Goal: Ask a question

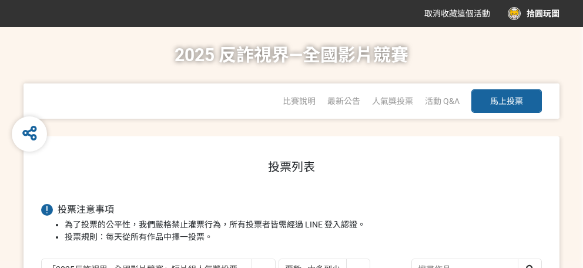
select select "13146"
select select "vote"
select select "13146"
select select "vote"
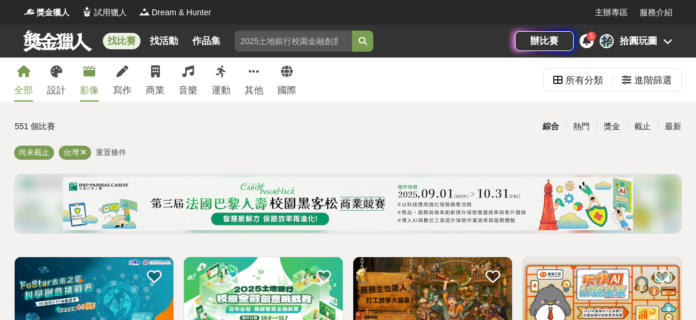
click at [94, 91] on div "影像" at bounding box center [89, 90] width 19 height 14
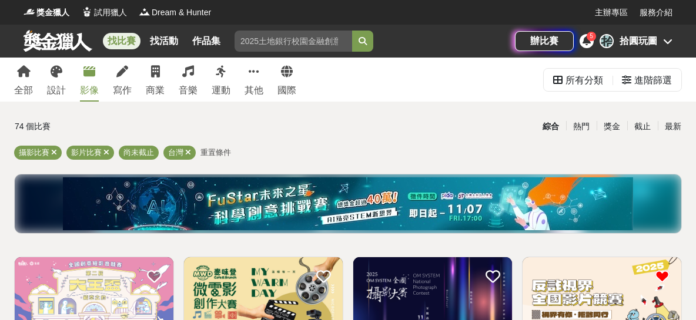
click at [661, 45] on div "拾 拾圓玩圖" at bounding box center [636, 41] width 73 height 14
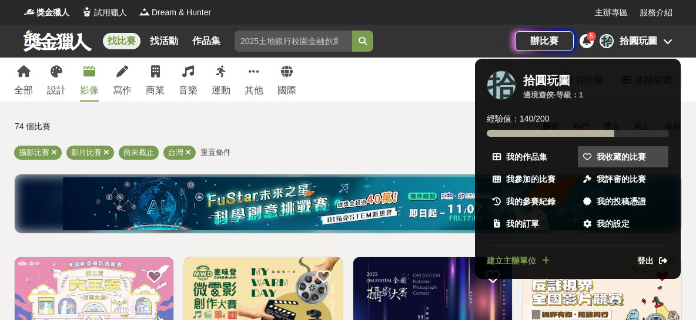
click at [634, 156] on span "我收藏的比賽" at bounding box center [621, 157] width 49 height 12
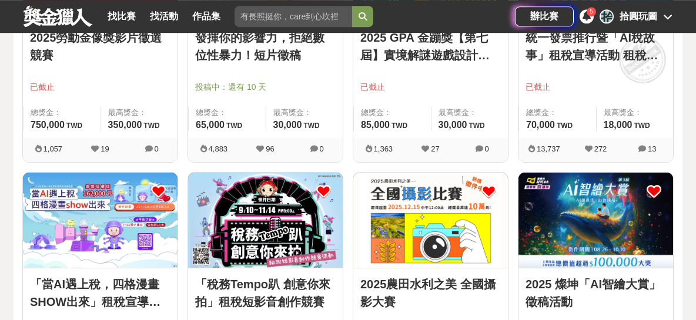
scroll to position [783, 0]
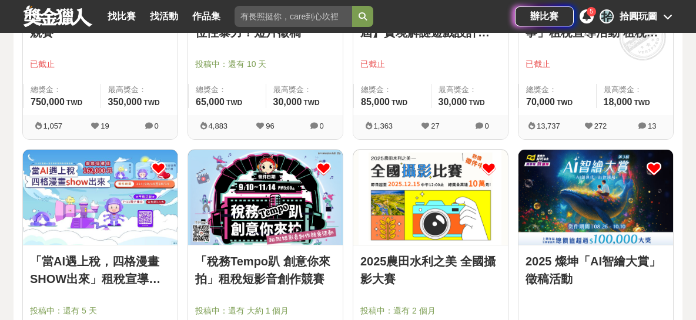
click at [304, 210] on img at bounding box center [265, 197] width 155 height 95
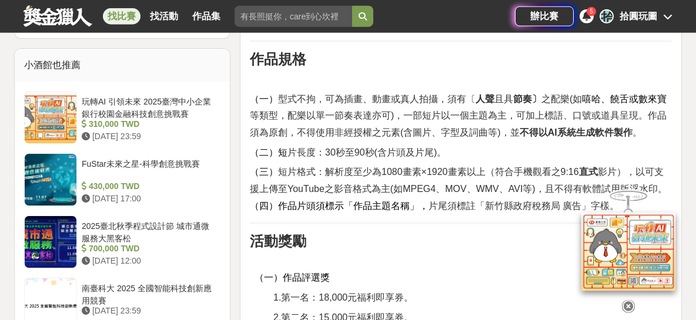
scroll to position [979, 0]
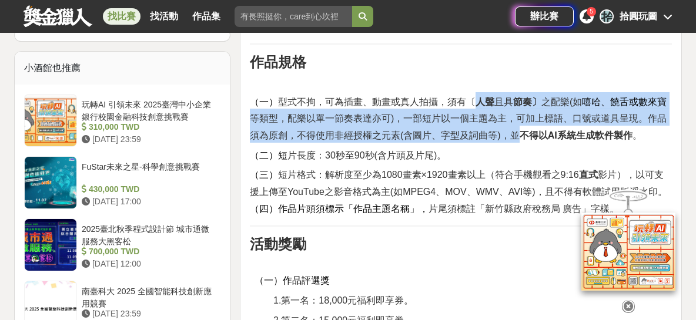
drag, startPoint x: 475, startPoint y: 98, endPoint x: 524, endPoint y: 125, distance: 56.0
click at [524, 125] on h2 "（一） 型式不拘，可為插畫、動畫或真人拍攝，須有〔 人聲 且具 節奏〕 之配樂(如 嘻哈、饒舌或數來寶 等類型，配樂以單一節奏表達亦可)，一部短片以一個主題為…" at bounding box center [461, 117] width 422 height 51
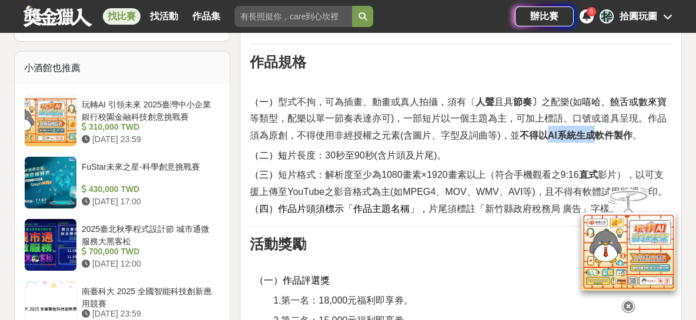
drag, startPoint x: 544, startPoint y: 129, endPoint x: 599, endPoint y: 138, distance: 55.4
click at [599, 138] on strong "不得以AI系統生成軟件製作" at bounding box center [576, 135] width 113 height 10
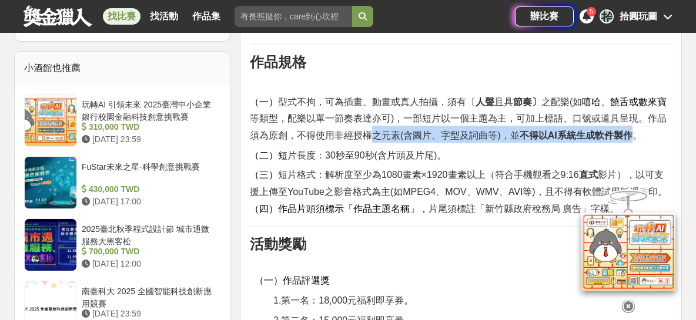
drag, startPoint x: 373, startPoint y: 136, endPoint x: 630, endPoint y: 136, distance: 257.5
click at [630, 136] on span "等類型，配樂以單一節奏表達亦可)，一部短片以一個主題為主，可加上標語、口號或道具呈現。作品須為原創，不得使用非經授權之元素(含圖片、字型及詞曲等)，並 不得以…" at bounding box center [458, 126] width 417 height 27
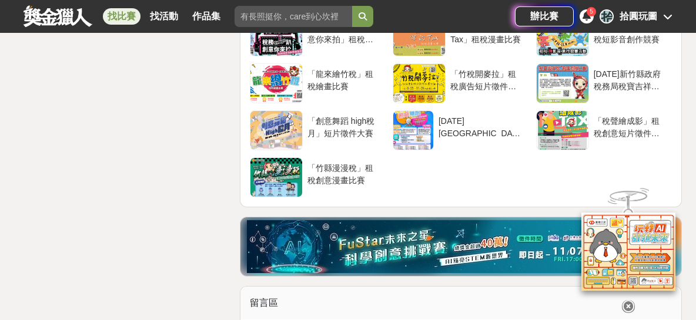
scroll to position [2871, 0]
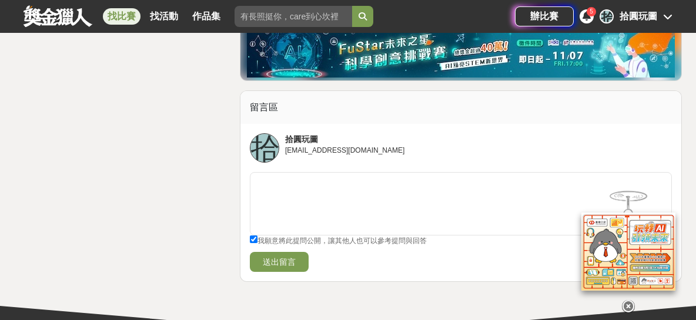
click at [253, 236] on input "我願意將此提問公開，讓其他人也可以參考提問與回答" at bounding box center [254, 240] width 8 height 8
checkbox input "false"
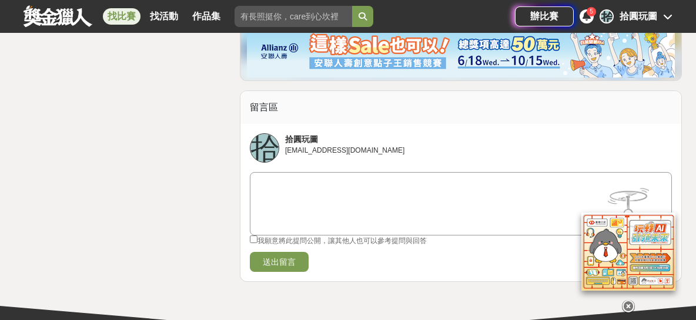
click at [283, 173] on textarea at bounding box center [460, 202] width 421 height 59
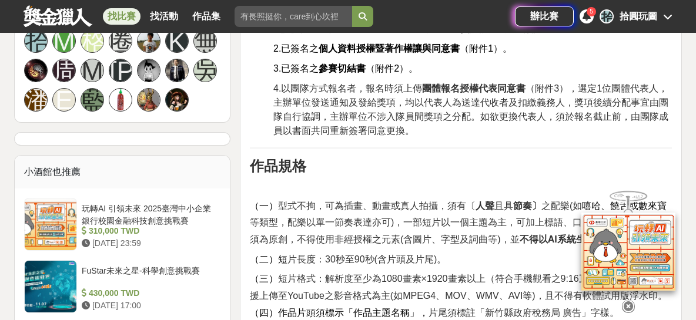
scroll to position [940, 0]
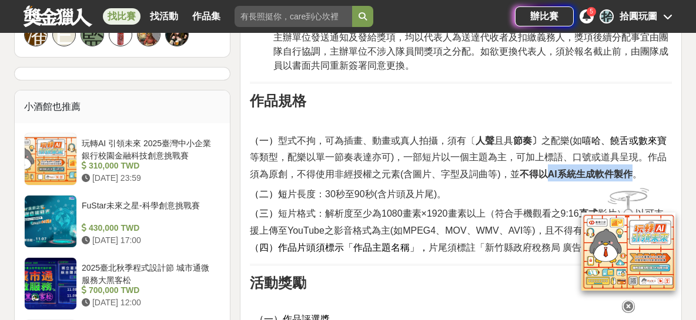
drag, startPoint x: 546, startPoint y: 171, endPoint x: 632, endPoint y: 177, distance: 86.0
click at [632, 177] on strong "不得以AI系統生成軟件製作" at bounding box center [576, 174] width 113 height 10
copy strong "AI系統生成軟件製作"
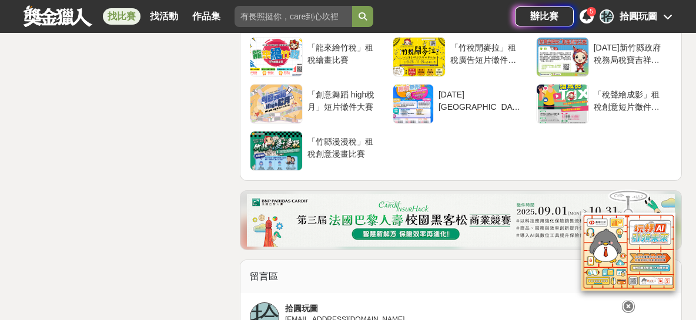
scroll to position [2897, 0]
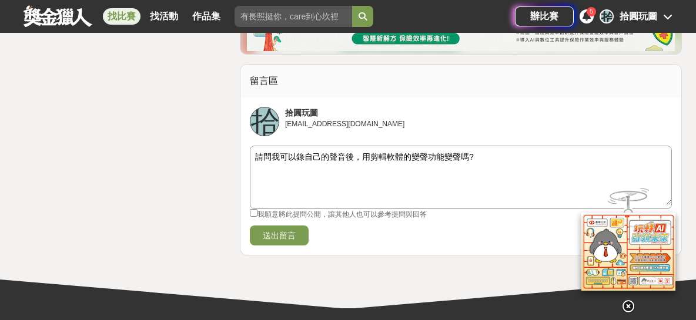
drag, startPoint x: 460, startPoint y: 139, endPoint x: 468, endPoint y: 139, distance: 8.2
click at [468, 146] on textarea "請問我可以錄自己的聲音後，用剪輯軟體的變聲功能變聲嗎?" at bounding box center [460, 175] width 421 height 59
click at [294, 146] on textarea "請問我可以錄自己的聲音後，用剪輯軟體的變聲功能變聲，?" at bounding box center [460, 175] width 421 height 59
click at [451, 146] on textarea "請問我錄自己的聲音後，用剪輯軟體的變聲功能變聲，?" at bounding box center [460, 175] width 421 height 59
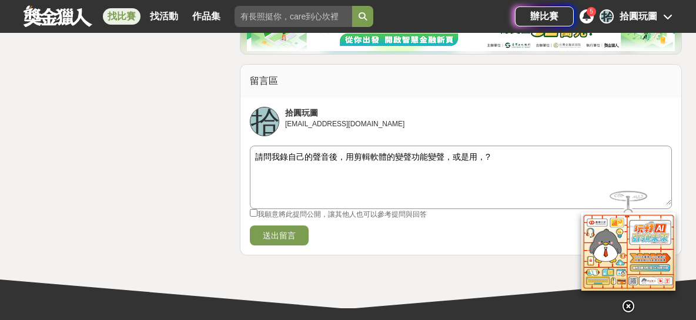
paste textarea "AI系統生成軟件製作"
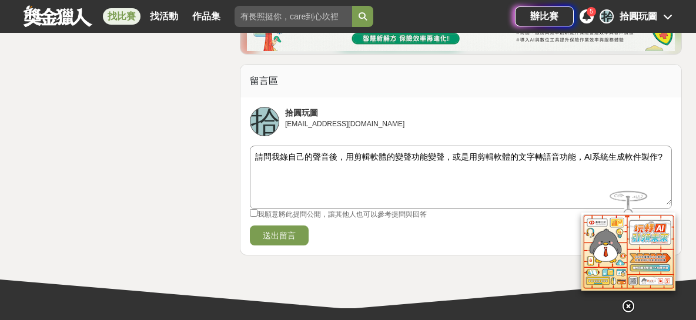
click at [580, 146] on textarea "請問我錄自己的聲音後，用剪輯軟體的變聲功能變聲，或是用剪輯軟體的文字轉語音功能，AI系統生成軟件製作?" at bounding box center [460, 175] width 421 height 59
click at [583, 146] on textarea "請問我錄自己的聲音後，用剪輯軟體的變聲功能變聲，或是用剪輯軟體的文字轉語音功能，AI系統生成軟件製作?" at bounding box center [460, 175] width 421 height 59
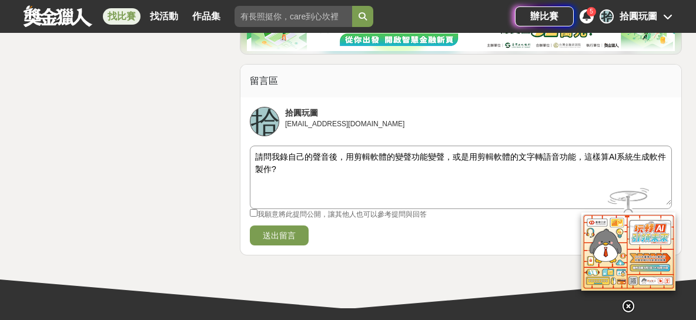
click at [272, 150] on textarea "請問我錄自己的聲音後，用剪輯軟體的變聲功能變聲，或是用剪輯軟體的文字轉語音功能，這樣算AI系統生成軟件製作?" at bounding box center [460, 175] width 421 height 59
type textarea "請問我錄自己的聲音後，用剪輯軟體的變聲功能變聲，或是用剪輯軟體的文字轉語音功能，這樣算AI系統生成軟件製作嗎?"
click at [266, 226] on button "送出留言" at bounding box center [279, 236] width 59 height 20
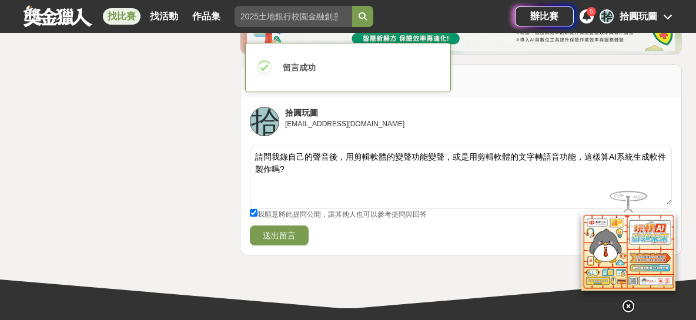
click at [254, 209] on input "我願意將此提問公開，讓其他人也可以參考提問與回答" at bounding box center [254, 213] width 8 height 8
checkbox input "false"
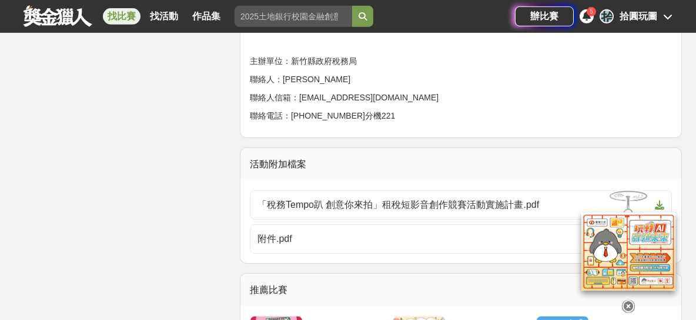
scroll to position [2088, 0]
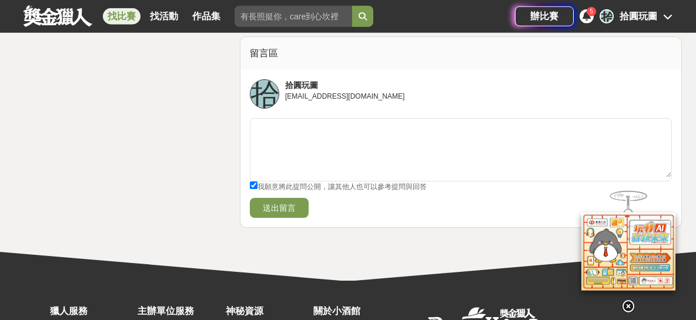
scroll to position [2936, 0]
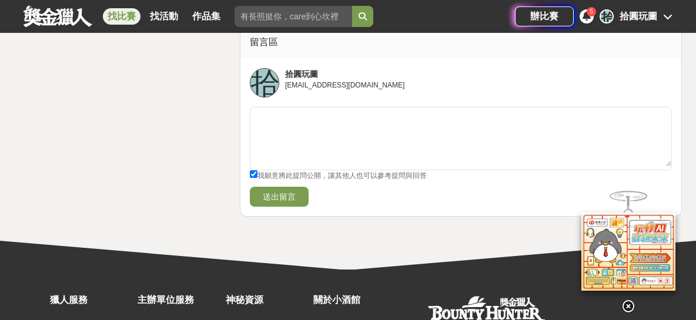
click at [254, 170] on input "我願意將此提問公開，讓其他人也可以參考提問與回答" at bounding box center [254, 174] width 8 height 8
checkbox input "false"
click at [647, 19] on div "拾圓玩圖" at bounding box center [639, 16] width 38 height 14
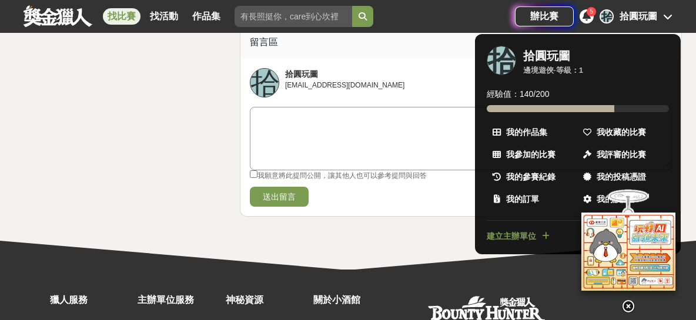
click at [399, 96] on div at bounding box center [348, 160] width 696 height 320
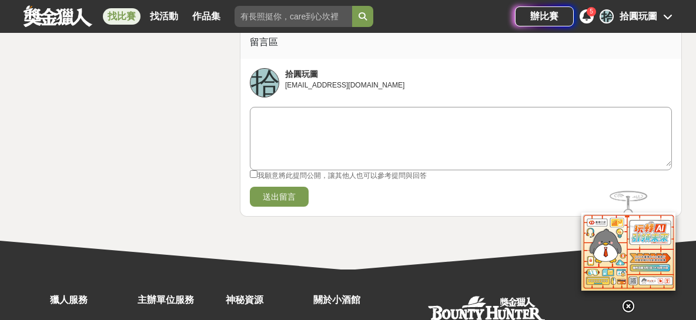
click at [373, 108] on textarea at bounding box center [460, 137] width 421 height 59
click at [272, 108] on textarea at bounding box center [460, 137] width 421 height 59
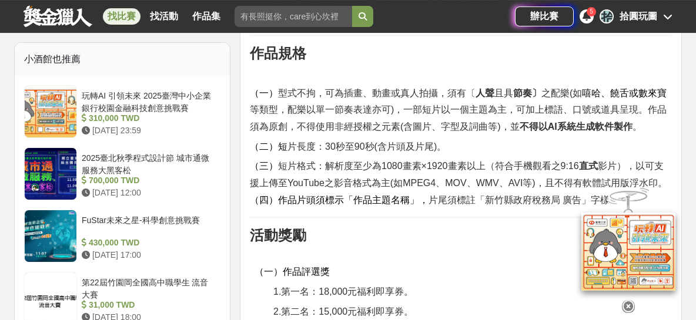
scroll to position [979, 0]
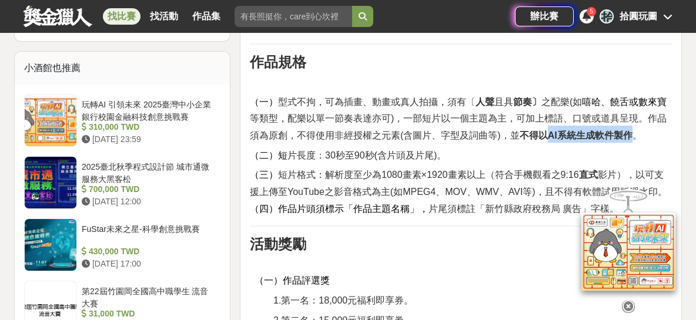
drag, startPoint x: 547, startPoint y: 138, endPoint x: 632, endPoint y: 141, distance: 85.3
click at [632, 140] on span "等類型，配樂以單一節奏表達亦可)，一部短片以一個主題為主，可加上標語、口號或道具呈現。作品須為原創，不得使用非經授權之元素(含圖片、字型及詞曲等)，並 不得以…" at bounding box center [458, 126] width 417 height 27
copy strong "AI系統生成軟件製作"
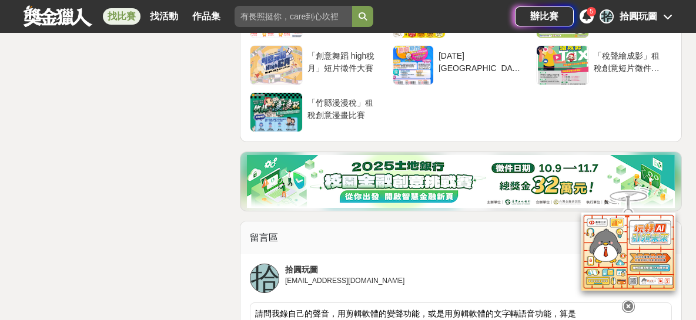
scroll to position [2936, 0]
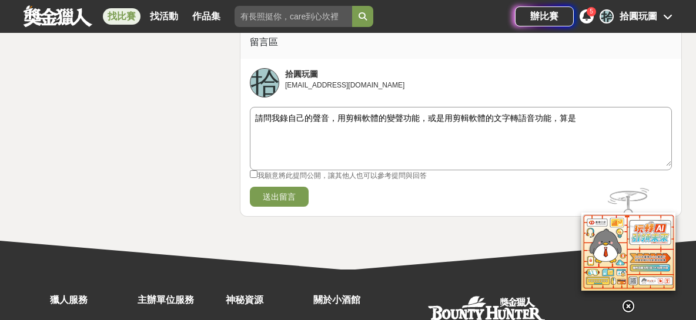
click at [587, 108] on textarea "請問我錄自己的聲音，用剪輯軟體的變聲功能，或是用剪輯軟體的文字轉語音功能，算是" at bounding box center [460, 137] width 421 height 59
paste textarea "AI系統生成軟件製作"
click at [574, 108] on textarea "請問我錄自己的聲音，用剪輯軟體的變聲功能，或是用剪輯軟體的文字轉語音功能，算是AI系統生成軟件製作嗎?" at bounding box center [460, 137] width 421 height 59
drag, startPoint x: 665, startPoint y: 101, endPoint x: 235, endPoint y: 115, distance: 430.5
click at [250, 115] on textarea "請問我錄自己的聲音，用剪輯軟體的變聲功能，或是用剪輯軟體的文字轉語音功能，算是AI系統生成軟件製作嗎?" at bounding box center [460, 137] width 421 height 59
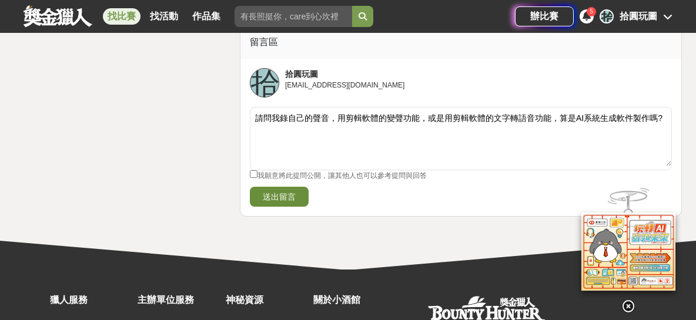
type textarea "請問我錄自己的聲音，用剪輯軟體的變聲功能，或是用剪輯軟體的文字轉語音功能，算是AI系統生成軟件製作嗎?"
click at [269, 187] on button "送出留言" at bounding box center [279, 197] width 59 height 20
checkbox input "true"
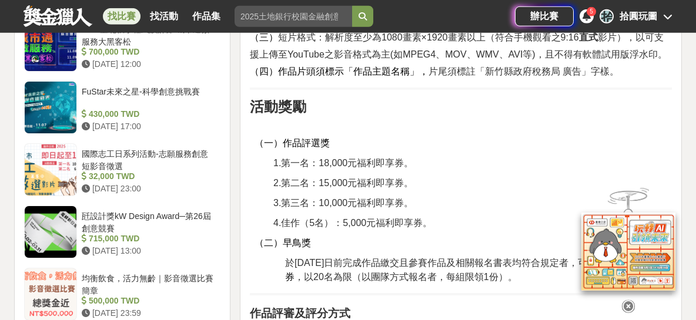
scroll to position [1109, 0]
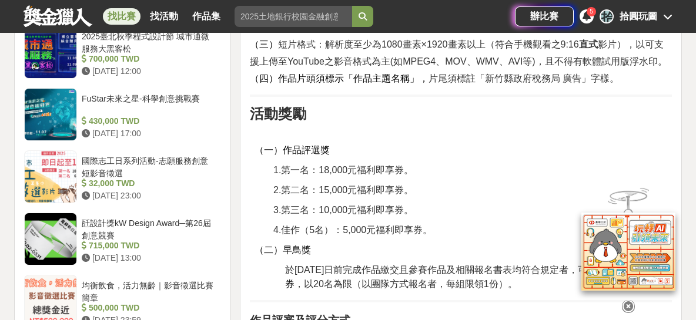
click at [670, 21] on icon at bounding box center [667, 16] width 9 height 9
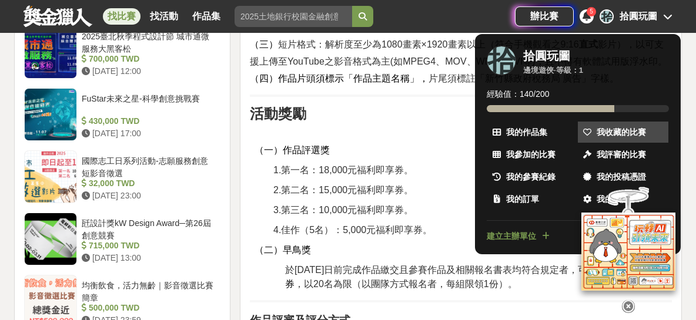
click at [631, 130] on span "我收藏的比賽" at bounding box center [621, 132] width 49 height 12
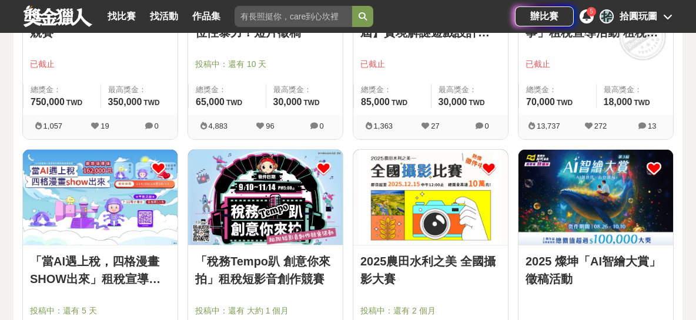
click at [303, 164] on img at bounding box center [265, 197] width 155 height 95
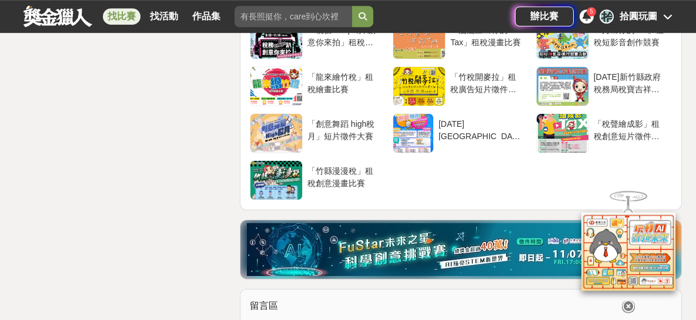
scroll to position [2796, 0]
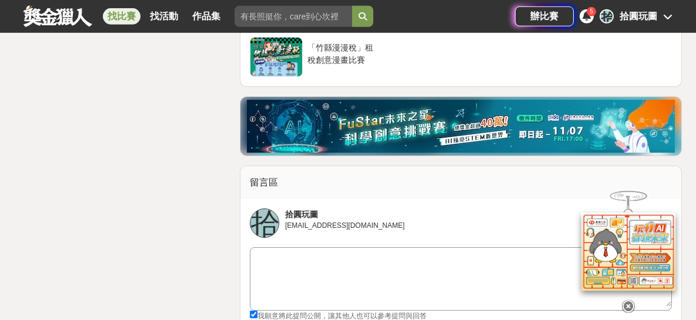
click at [306, 248] on textarea at bounding box center [460, 277] width 421 height 59
paste textarea "請問我錄自己的聲音，用剪輯軟體的變聲功能，或是用剪輯軟體的文字轉語音功能，算是AI系統生成軟件製作嗎?"
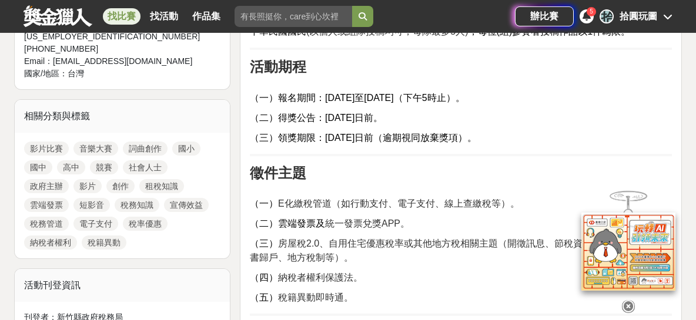
scroll to position [447, 0]
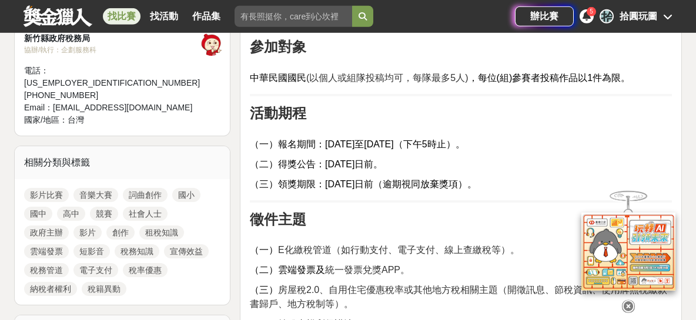
type textarea "請問我錄自己的聲音，用剪輯軟體的變聲功能，或是用剪輯軟體的文字轉語音功能，算是AI系統生成軟件製作嗎?"
drag, startPoint x: 149, startPoint y: 81, endPoint x: 53, endPoint y: 82, distance: 95.2
click at [53, 102] on div "Email： 30007583@hchg.gov.tw" at bounding box center [112, 108] width 176 height 12
copy div "Email： 30007583@hchg.gov.tw"
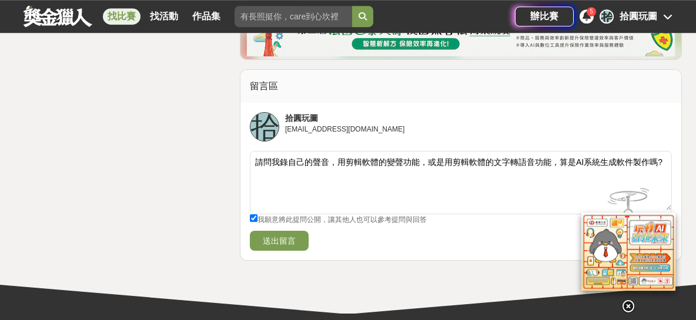
scroll to position [2923, 0]
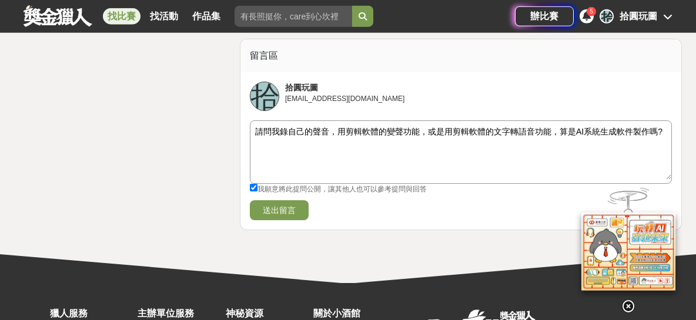
drag, startPoint x: 661, startPoint y: 113, endPoint x: 229, endPoint y: 120, distance: 432.7
click at [250, 121] on textarea "請問我錄自己的聲音，用剪輯軟體的變聲功能，或是用剪輯軟體的文字轉語音功能，算是AI系統生成軟件製作嗎?" at bounding box center [460, 150] width 421 height 59
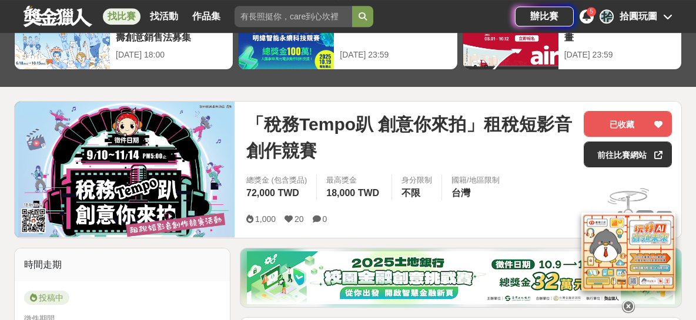
scroll to position [52, 0]
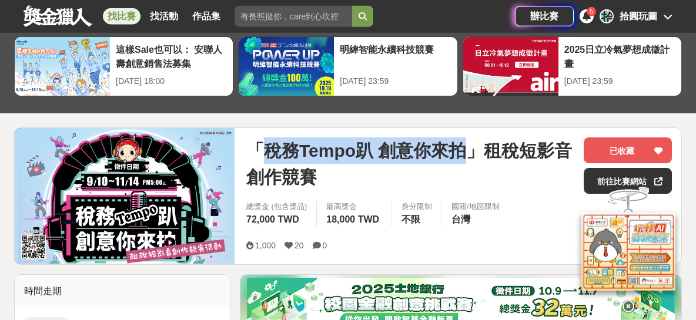
drag, startPoint x: 265, startPoint y: 148, endPoint x: 461, endPoint y: 145, distance: 196.3
click at [461, 145] on span "「稅務Tempo趴 創意你來拍」租稅短影音創作競賽" at bounding box center [410, 164] width 328 height 53
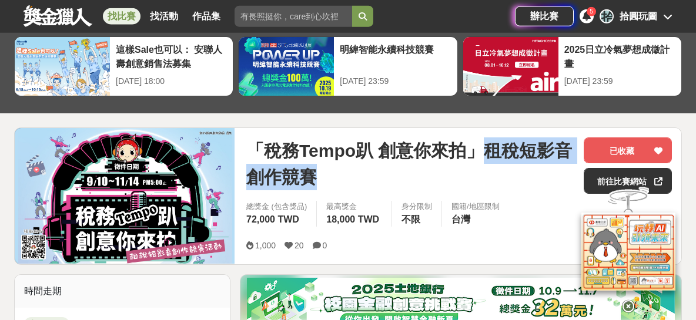
drag, startPoint x: 490, startPoint y: 147, endPoint x: 497, endPoint y: 165, distance: 19.0
click at [497, 165] on span "「稅務Tempo趴 創意你來拍」租稅短影音創作競賽" at bounding box center [410, 164] width 328 height 53
copy span "租稅短影音創作競賽"
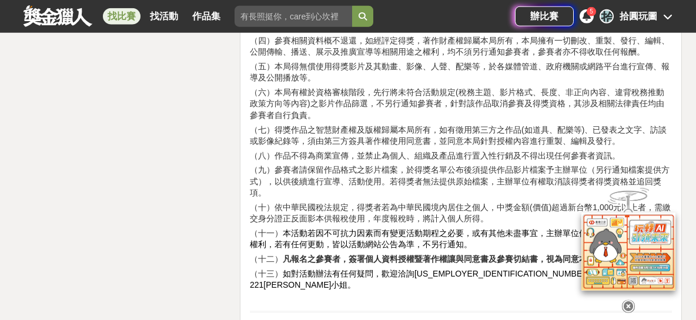
scroll to position [1813, 0]
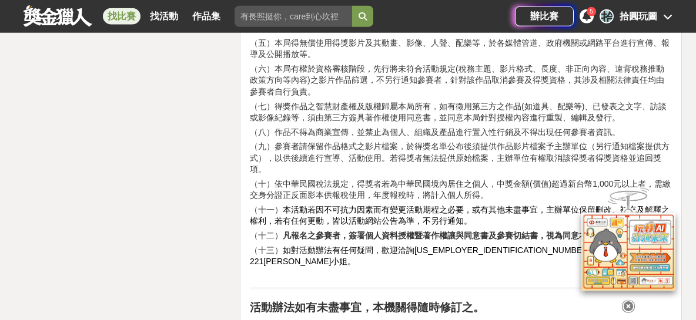
click at [635, 22] on div "拾圓玩圖" at bounding box center [639, 16] width 38 height 14
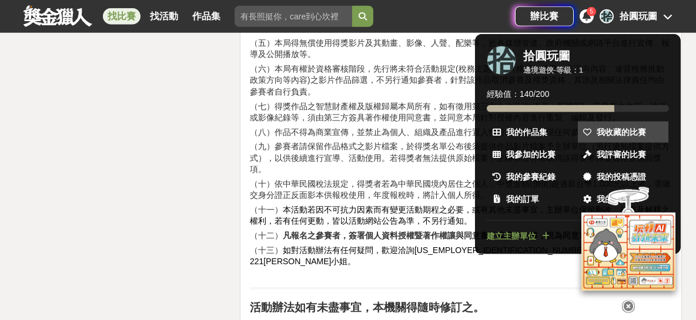
click at [620, 130] on span "我收藏的比賽" at bounding box center [621, 132] width 49 height 12
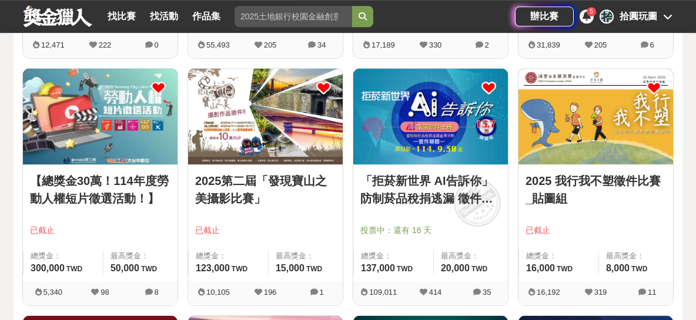
scroll to position [434, 0]
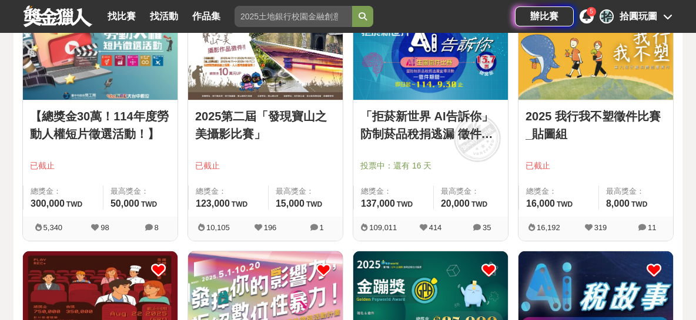
click at [612, 59] on img at bounding box center [595, 51] width 155 height 95
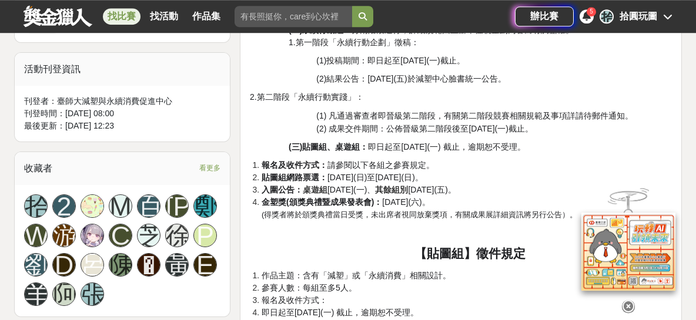
scroll to position [852, 0]
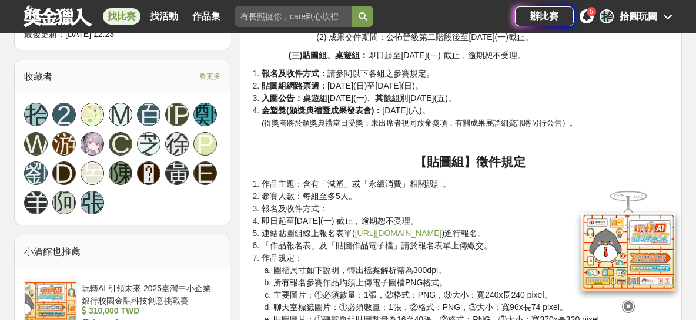
drag, startPoint x: 349, startPoint y: 100, endPoint x: 502, endPoint y: 95, distance: 153.5
click at [502, 95] on li "入圍公告： 桌遊組 2025年10月27日(一)、 其餘組別 2025年11月07日(五)。" at bounding box center [467, 98] width 410 height 12
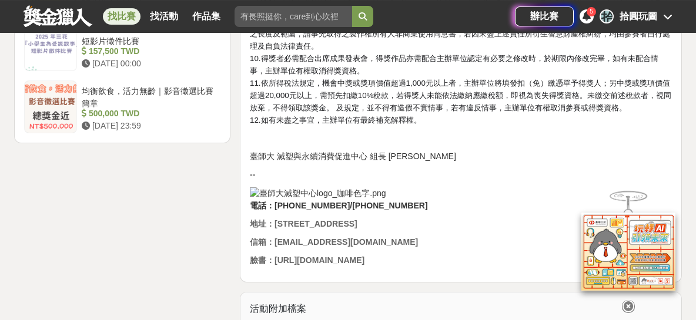
scroll to position [1765, 0]
